Goal: Transaction & Acquisition: Book appointment/travel/reservation

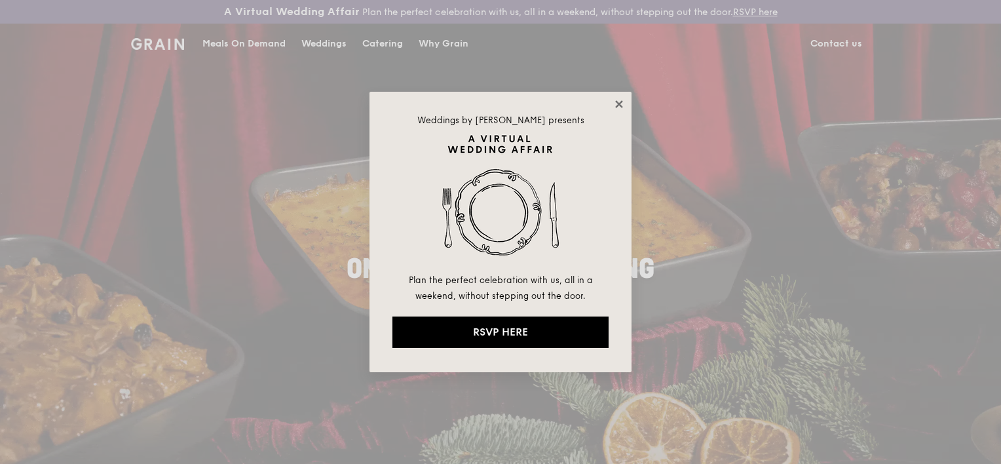
click at [619, 101] on icon at bounding box center [619, 104] width 12 height 12
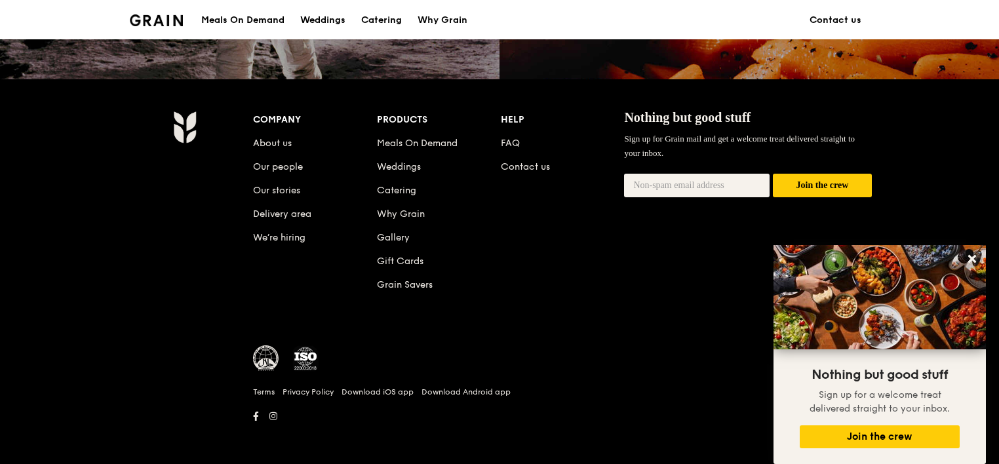
scroll to position [1344, 0]
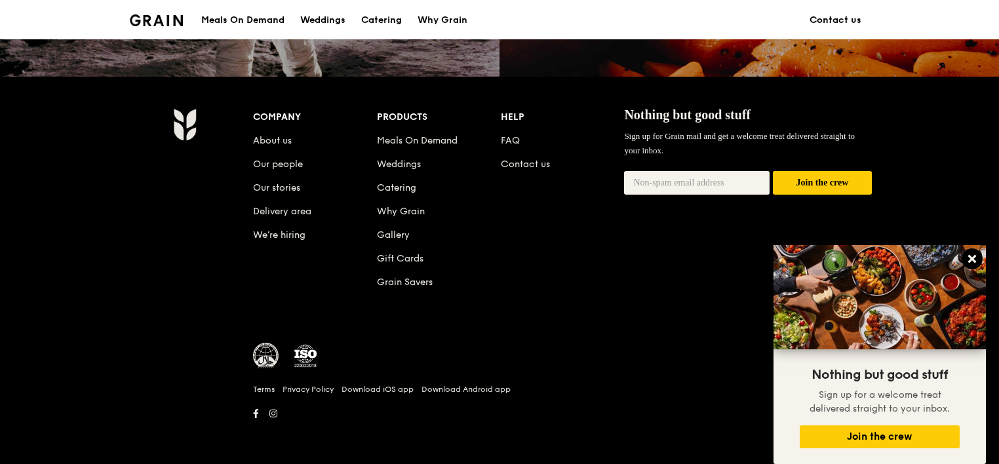
click at [971, 260] on icon at bounding box center [972, 259] width 8 height 8
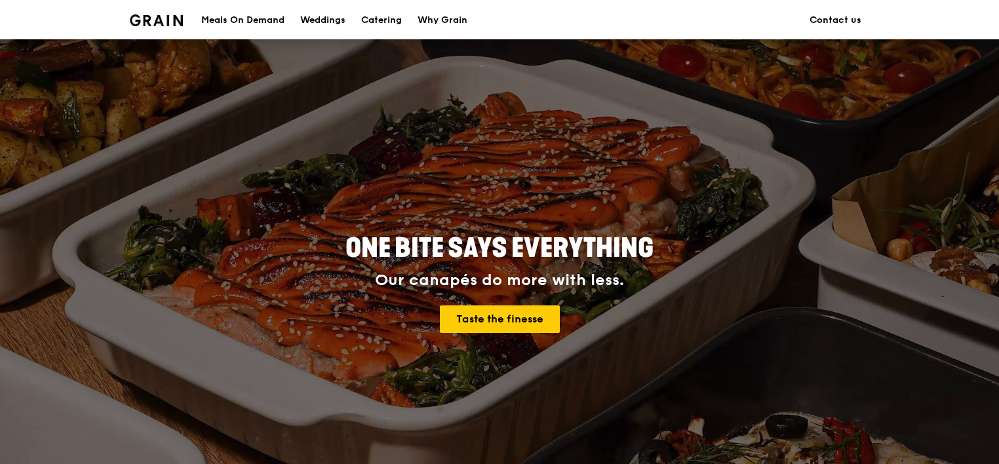
scroll to position [0, 0]
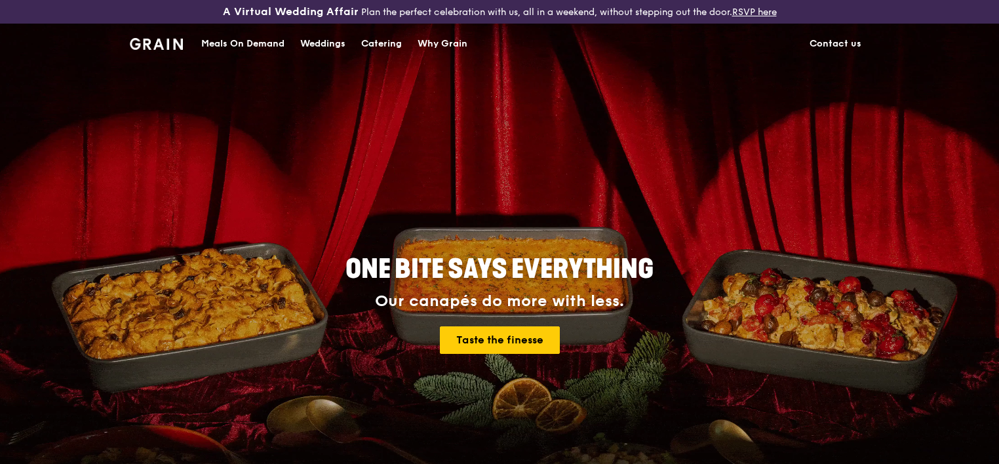
click at [376, 41] on div "Catering" at bounding box center [381, 43] width 41 height 39
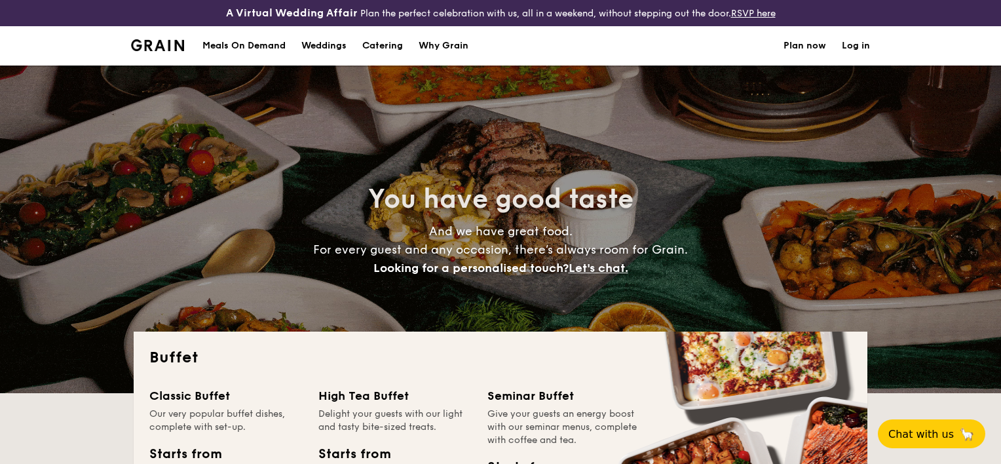
select select
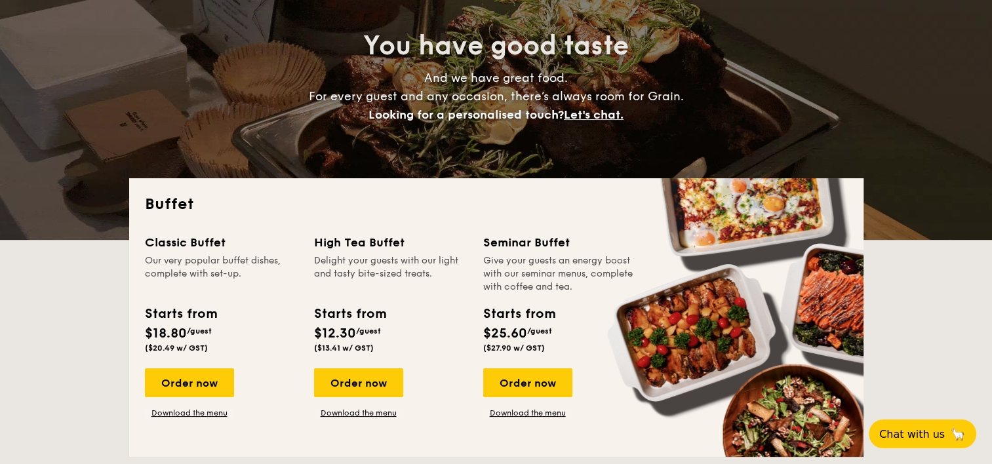
scroll to position [197, 0]
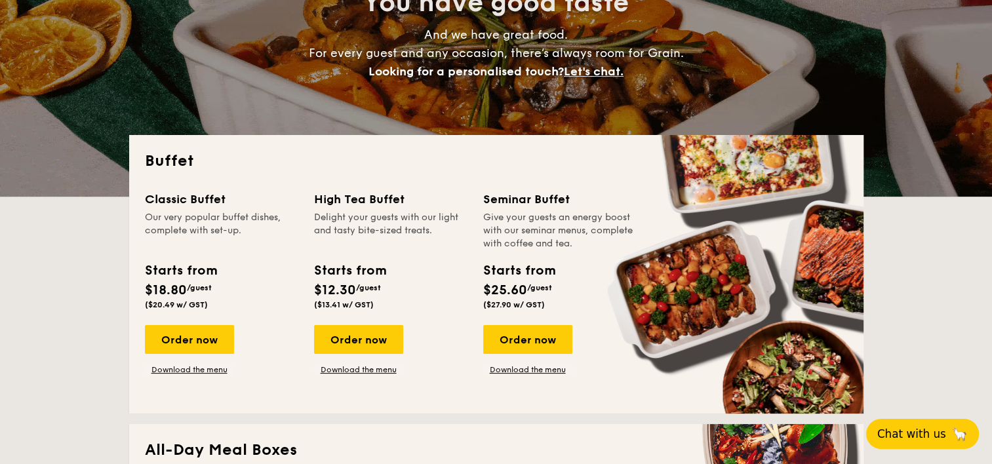
click at [927, 427] on span "Chat with us" at bounding box center [911, 433] width 69 height 13
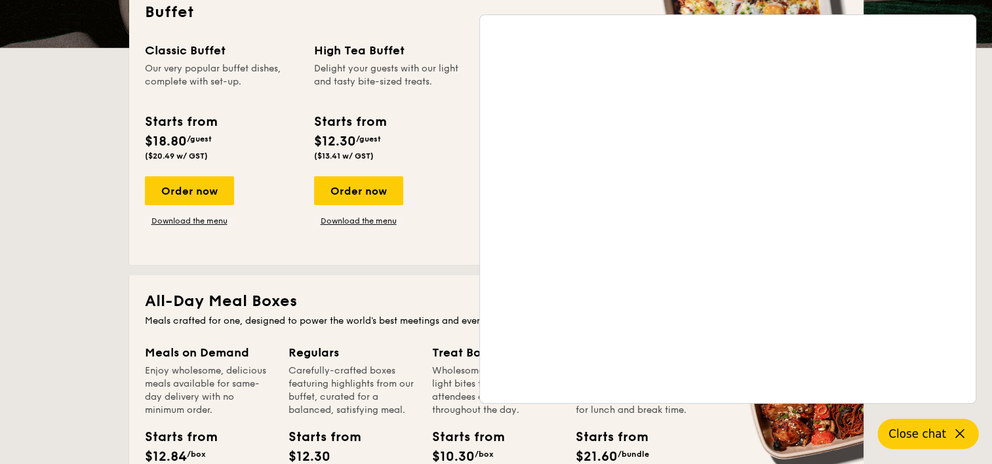
scroll to position [393, 0]
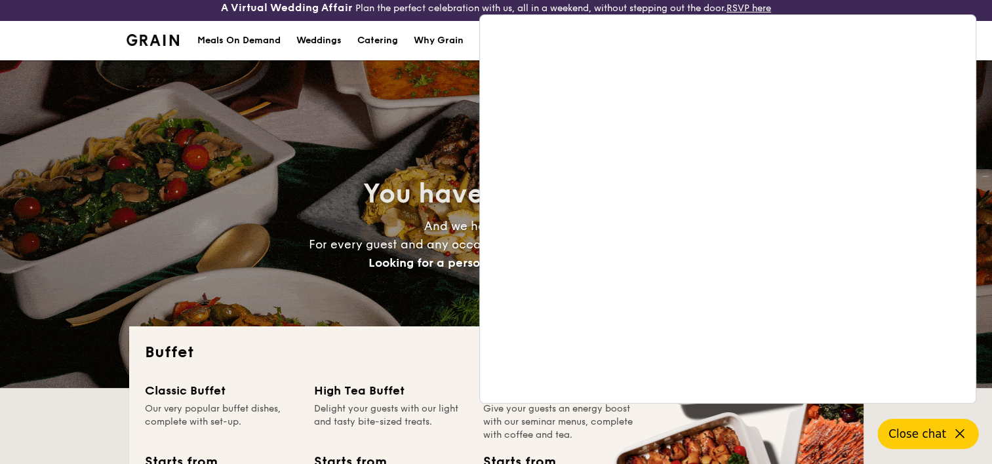
scroll to position [0, 0]
